Goal: Task Accomplishment & Management: Manage account settings

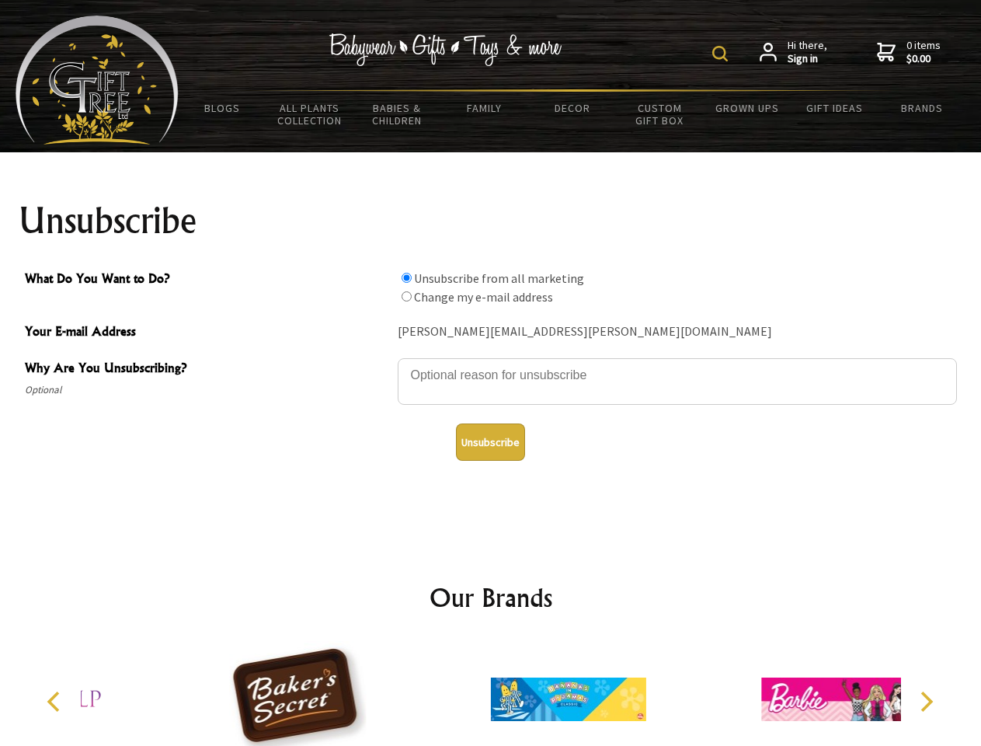
click at [722, 54] on img at bounding box center [720, 54] width 16 height 16
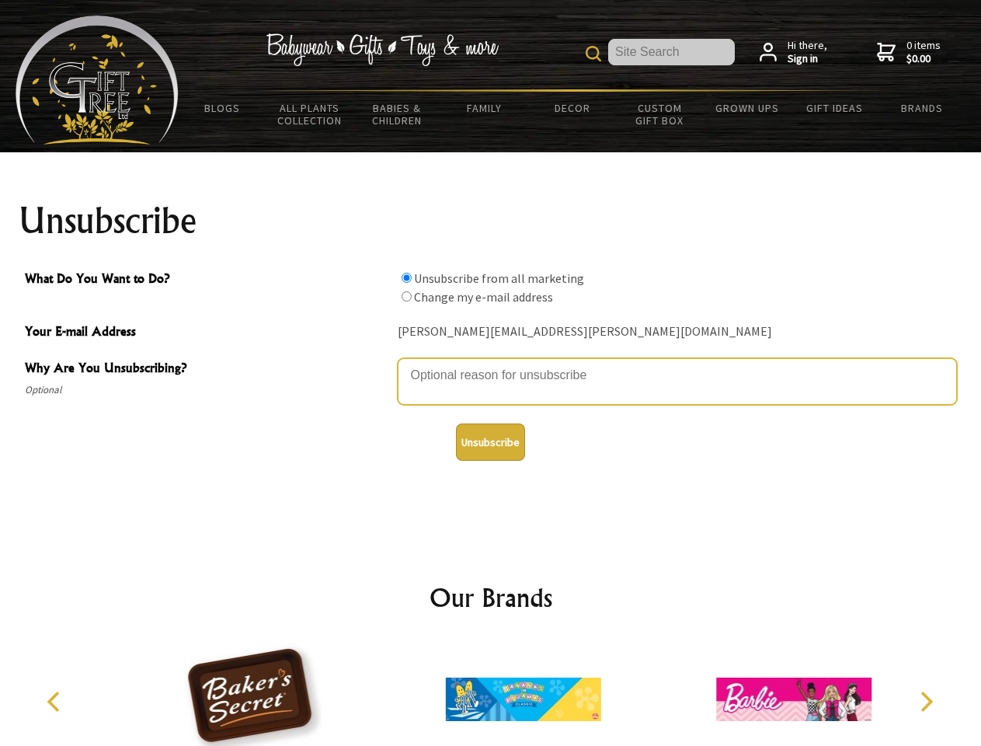
click at [491, 364] on textarea "Why Are You Unsubscribing?" at bounding box center [677, 381] width 559 height 47
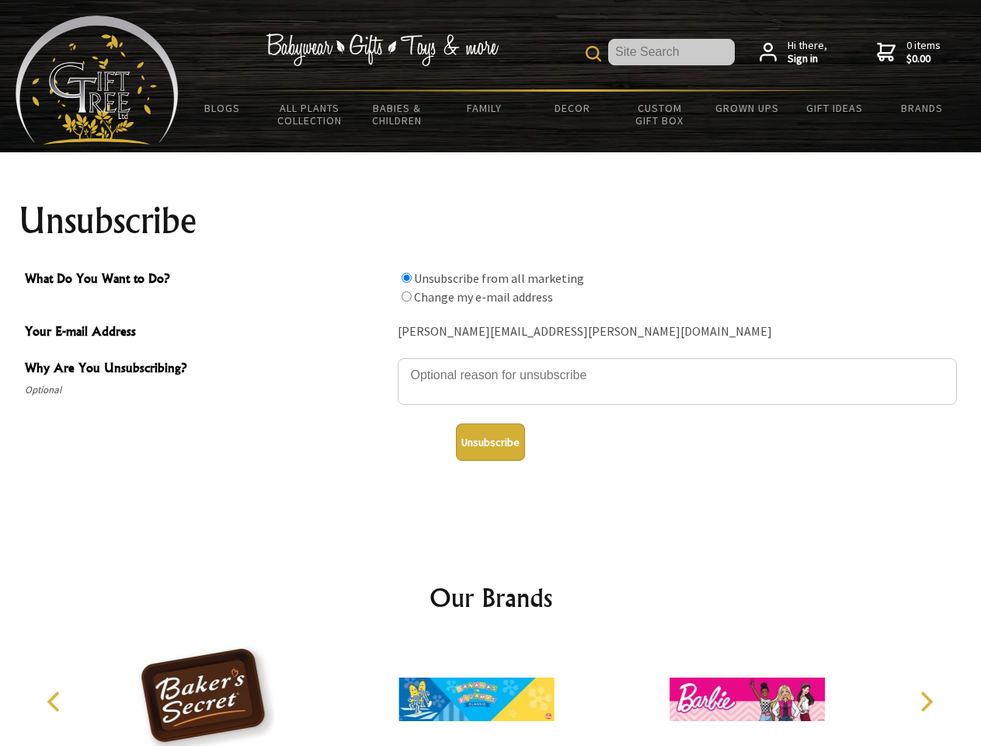
click at [406, 277] on input "What Do You Want to Do?" at bounding box center [407, 278] width 10 height 10
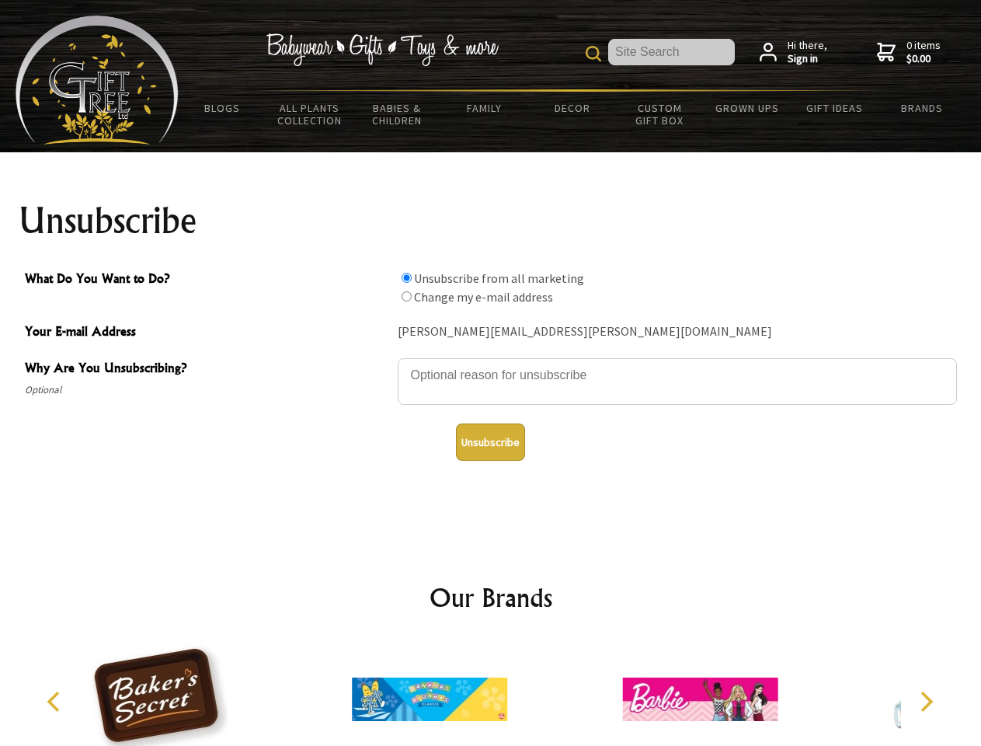
click at [406, 296] on input "What Do You Want to Do?" at bounding box center [407, 296] width 10 height 10
radio input "true"
click at [490, 442] on button "Unsubscribe" at bounding box center [490, 441] width 69 height 37
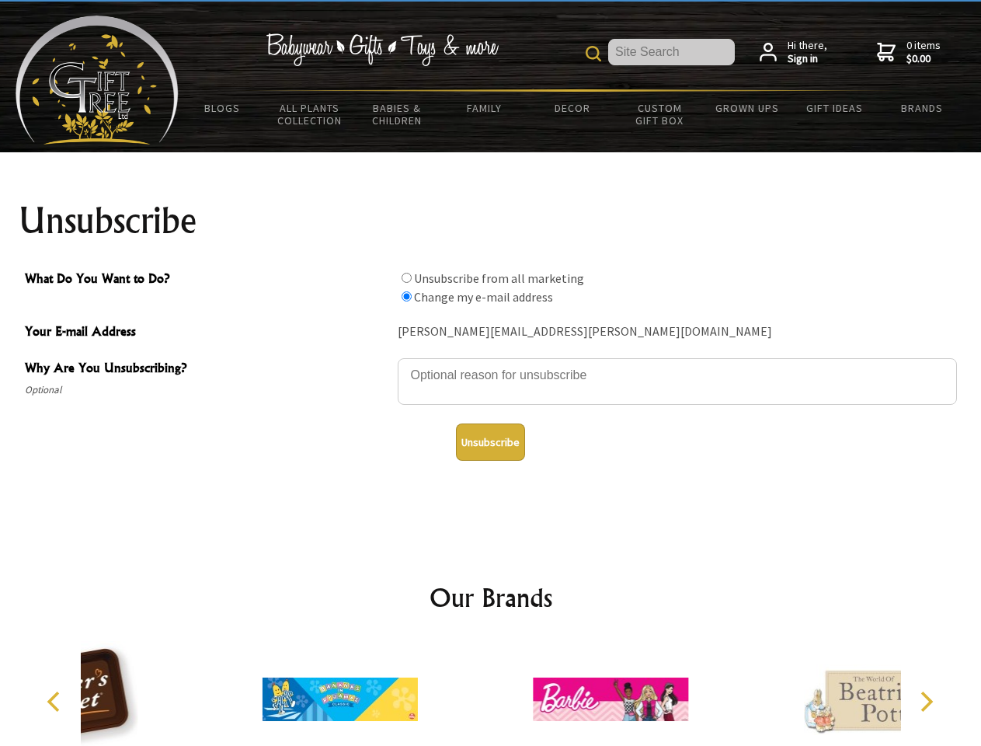
click at [56, 701] on icon "Previous" at bounding box center [55, 701] width 20 height 20
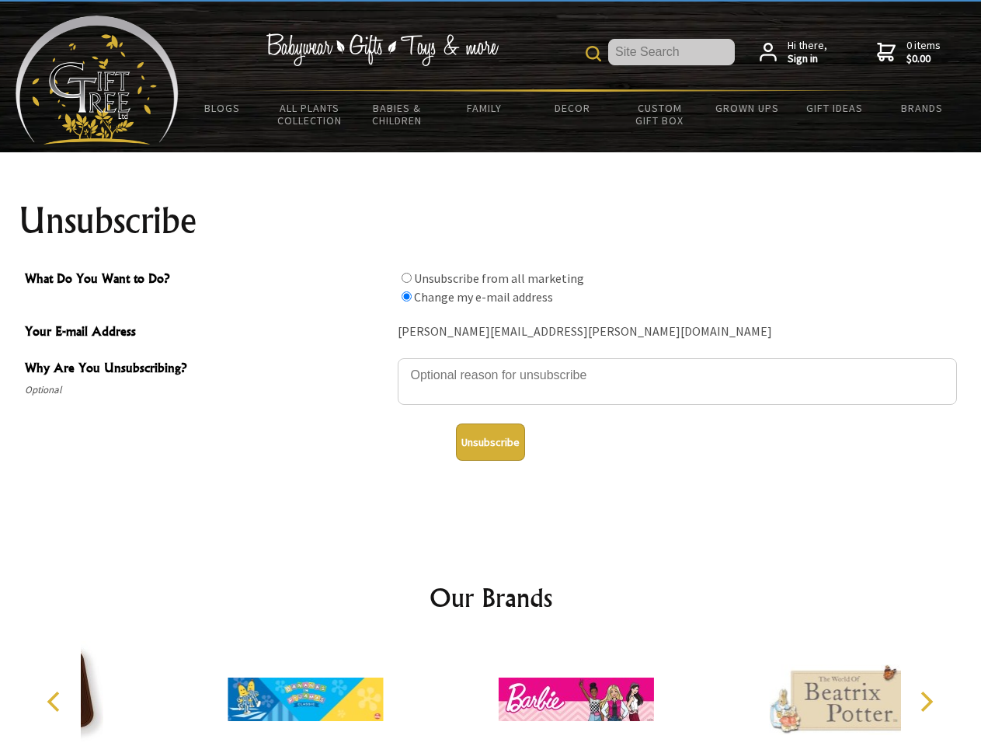
click at [926, 701] on icon "Next" at bounding box center [925, 701] width 20 height 20
